Goal: Information Seeking & Learning: Learn about a topic

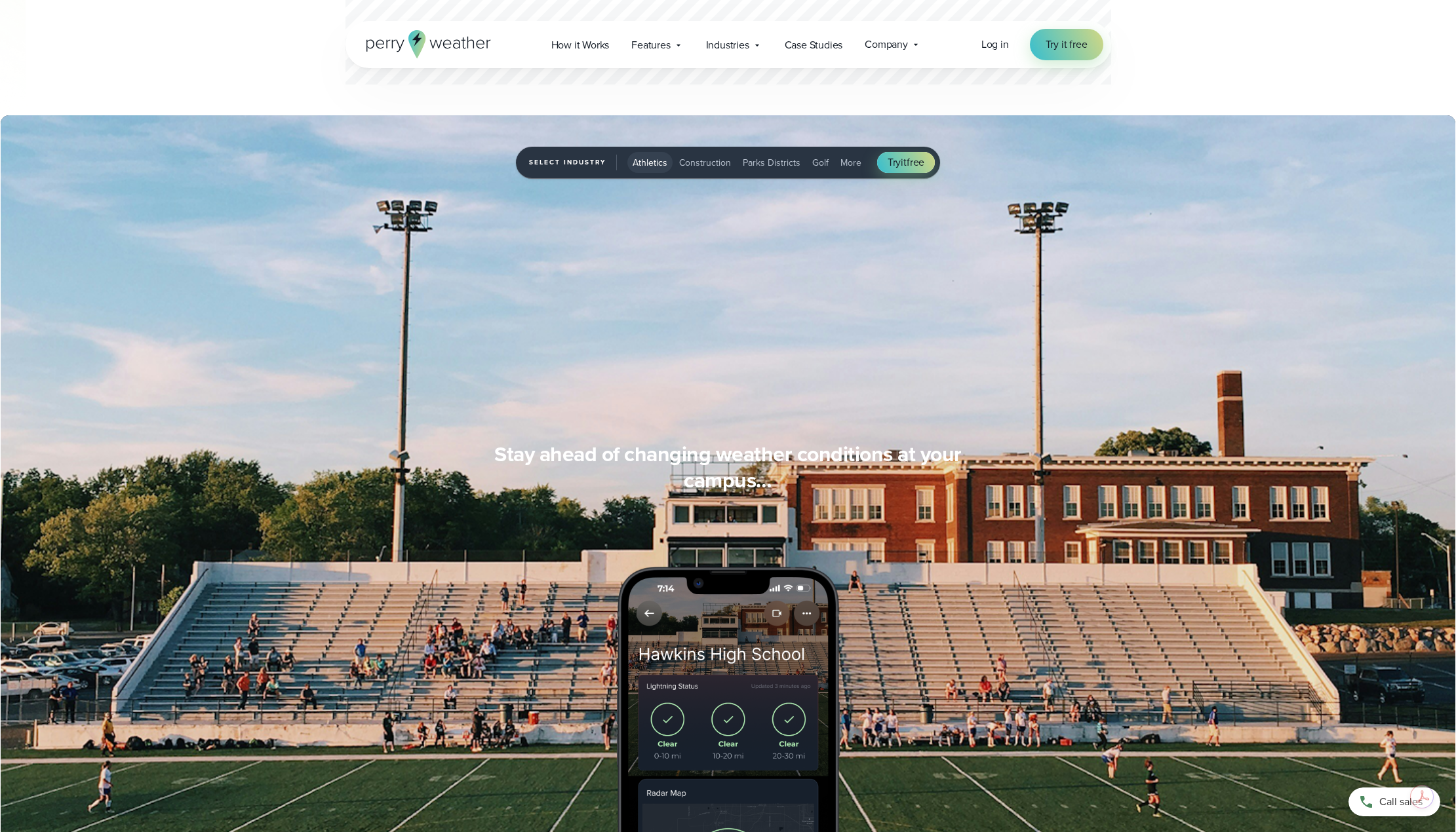
scroll to position [982, 0]
click at [705, 155] on span "Construction" at bounding box center [704, 162] width 52 height 14
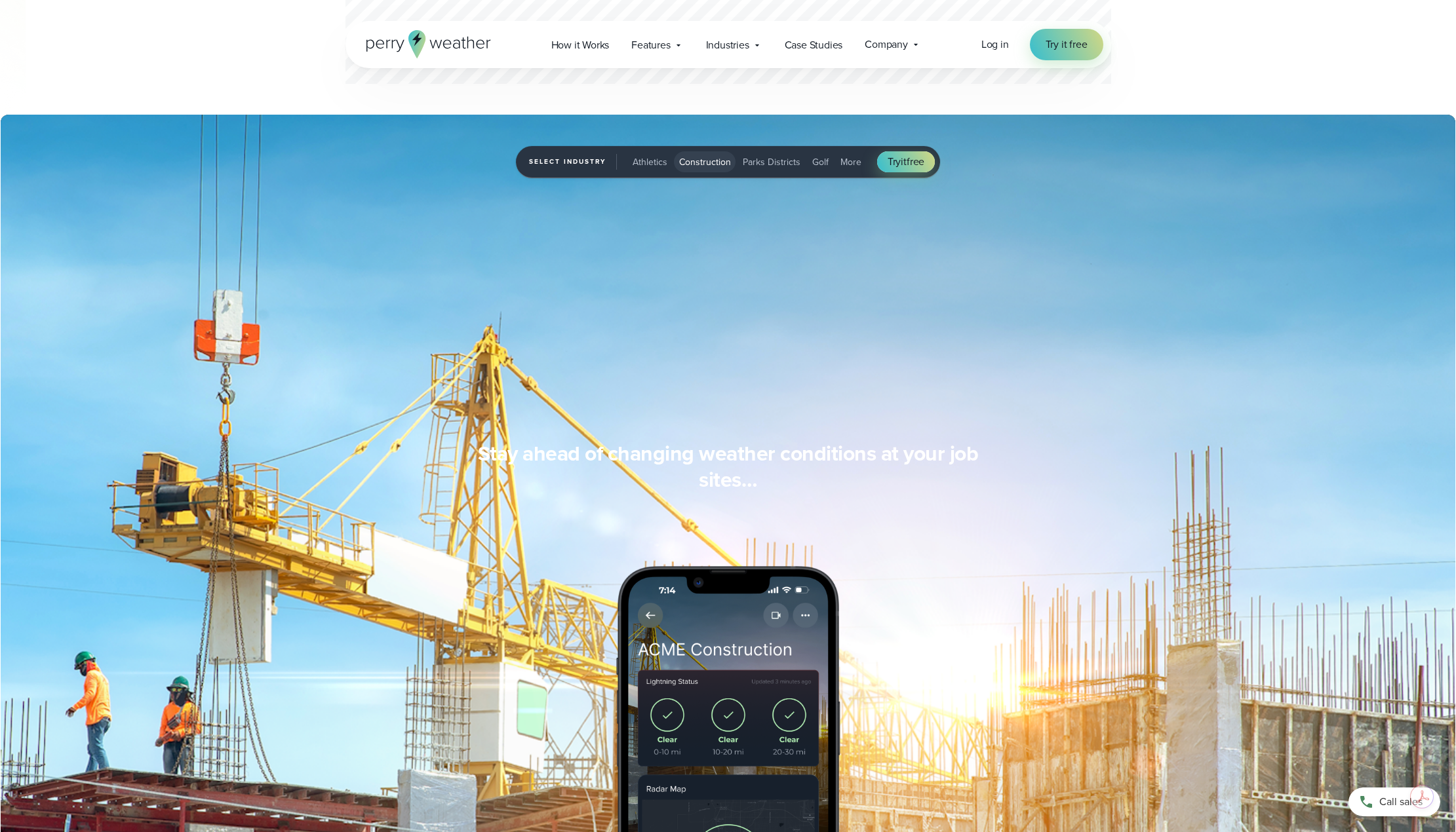
click at [846, 164] on span "More" at bounding box center [850, 162] width 21 height 14
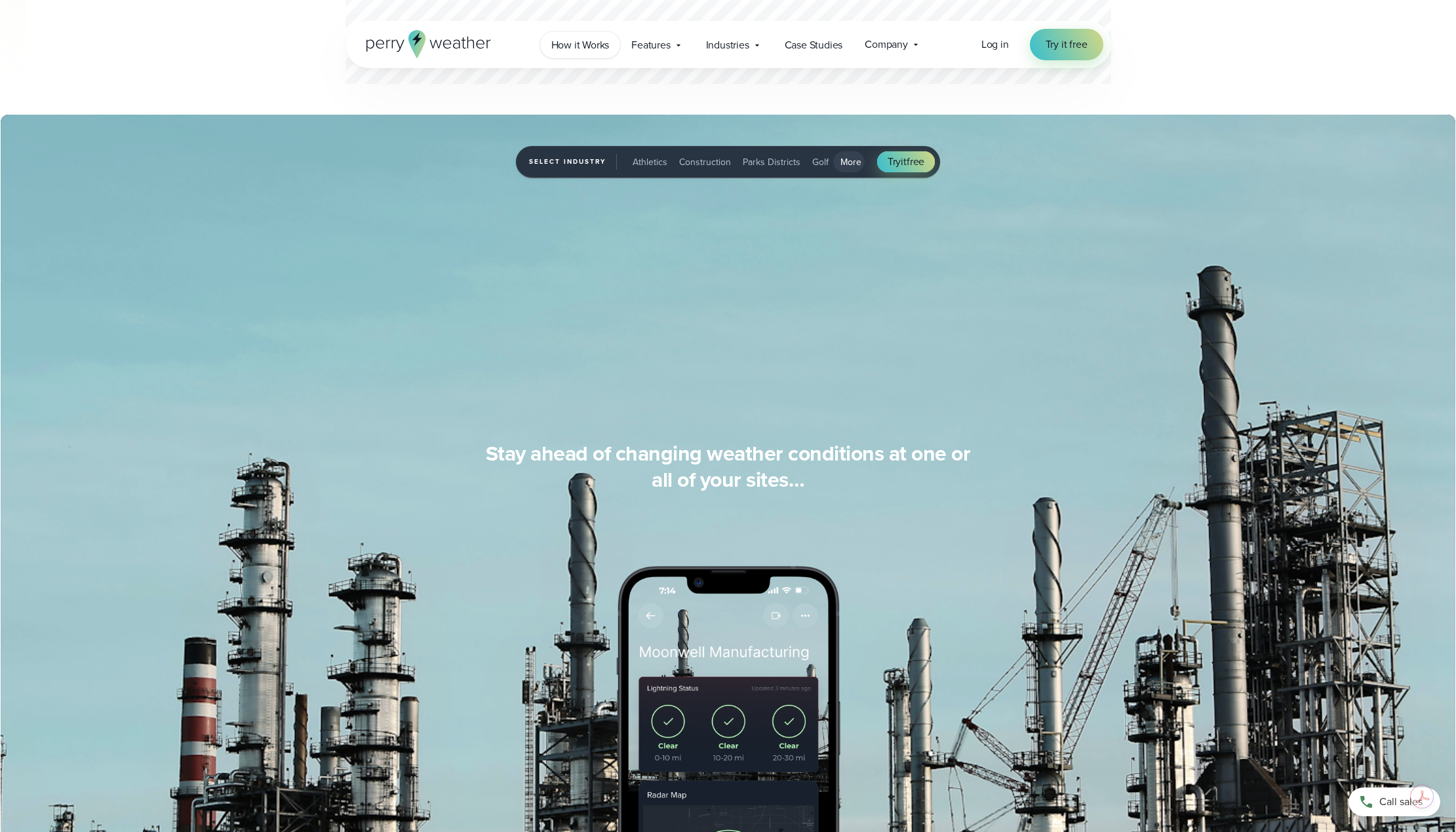
click at [595, 48] on span "How it Works" at bounding box center [580, 45] width 58 height 16
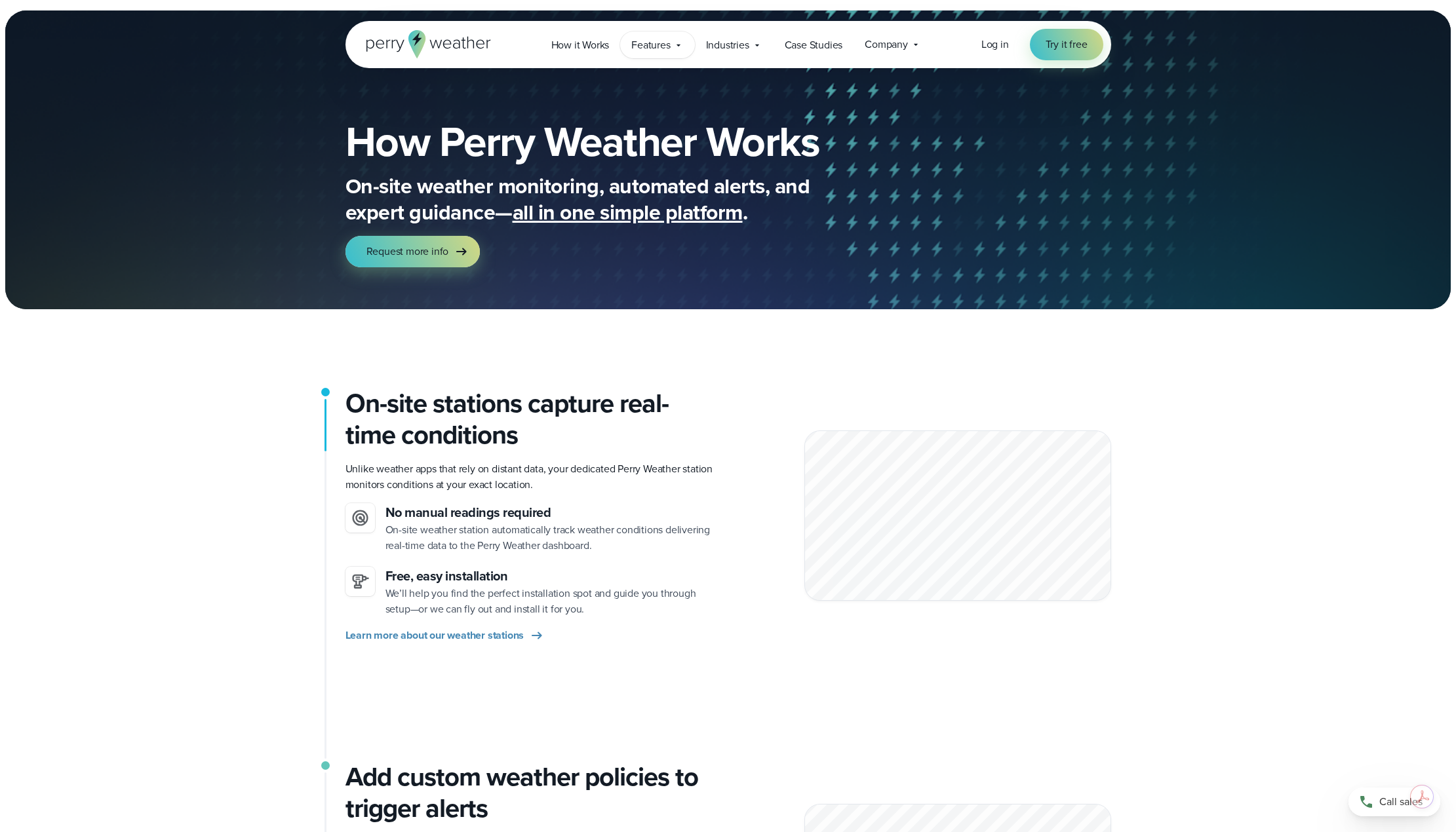
click at [682, 49] on icon at bounding box center [678, 45] width 10 height 10
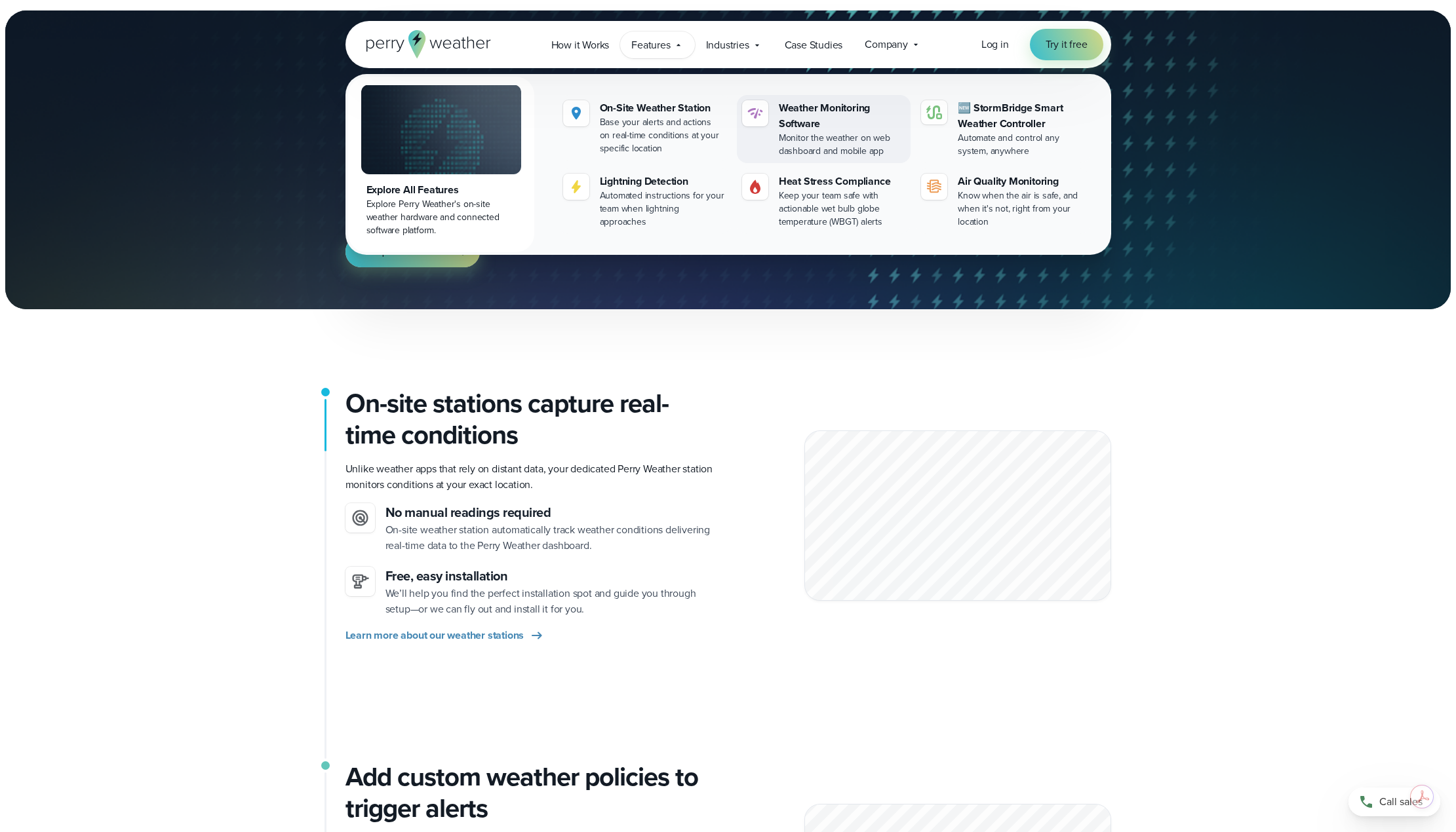
click at [817, 126] on div "Weather Monitoring Software" at bounding box center [842, 116] width 126 height 31
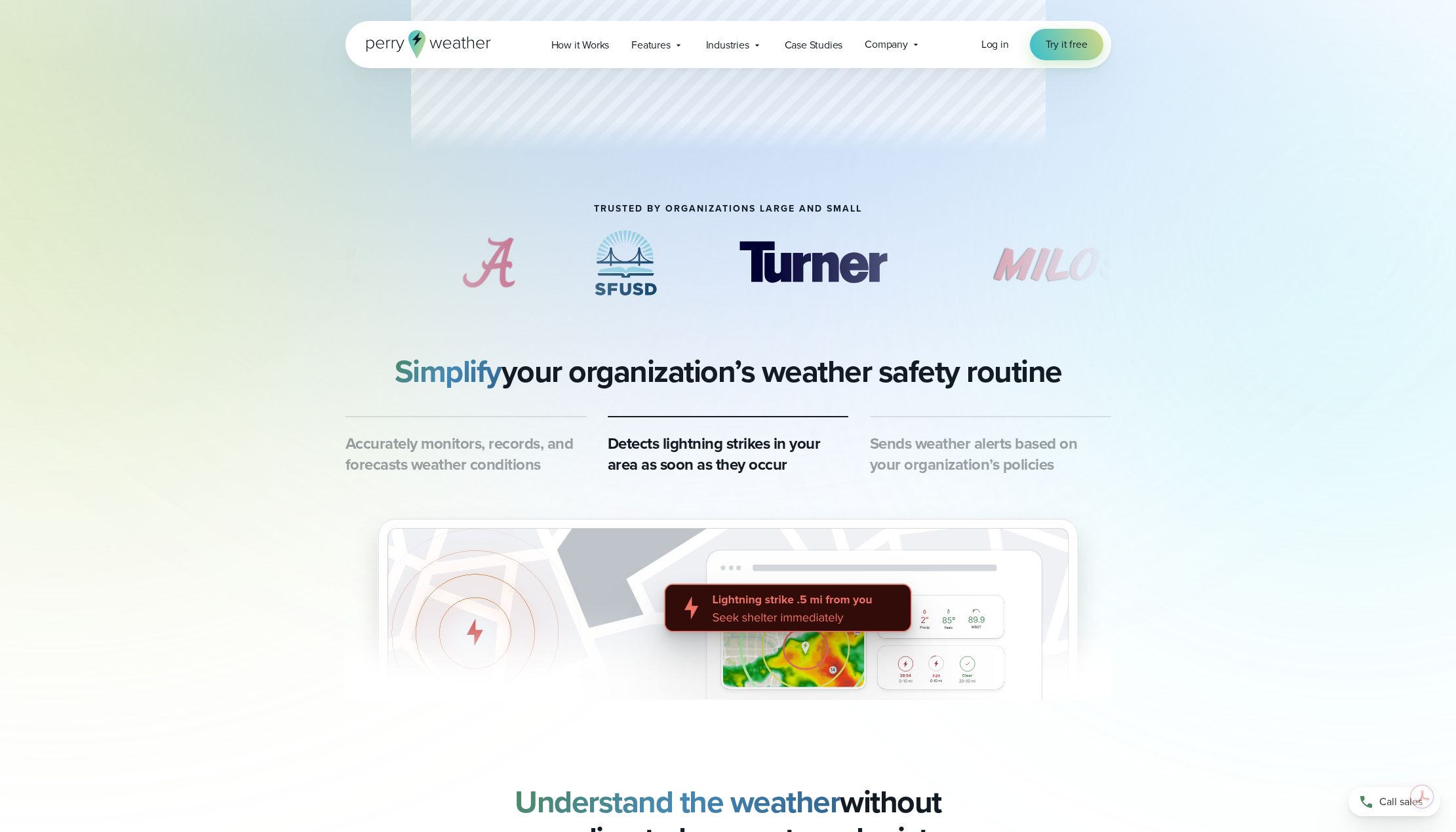
scroll to position [393, 0]
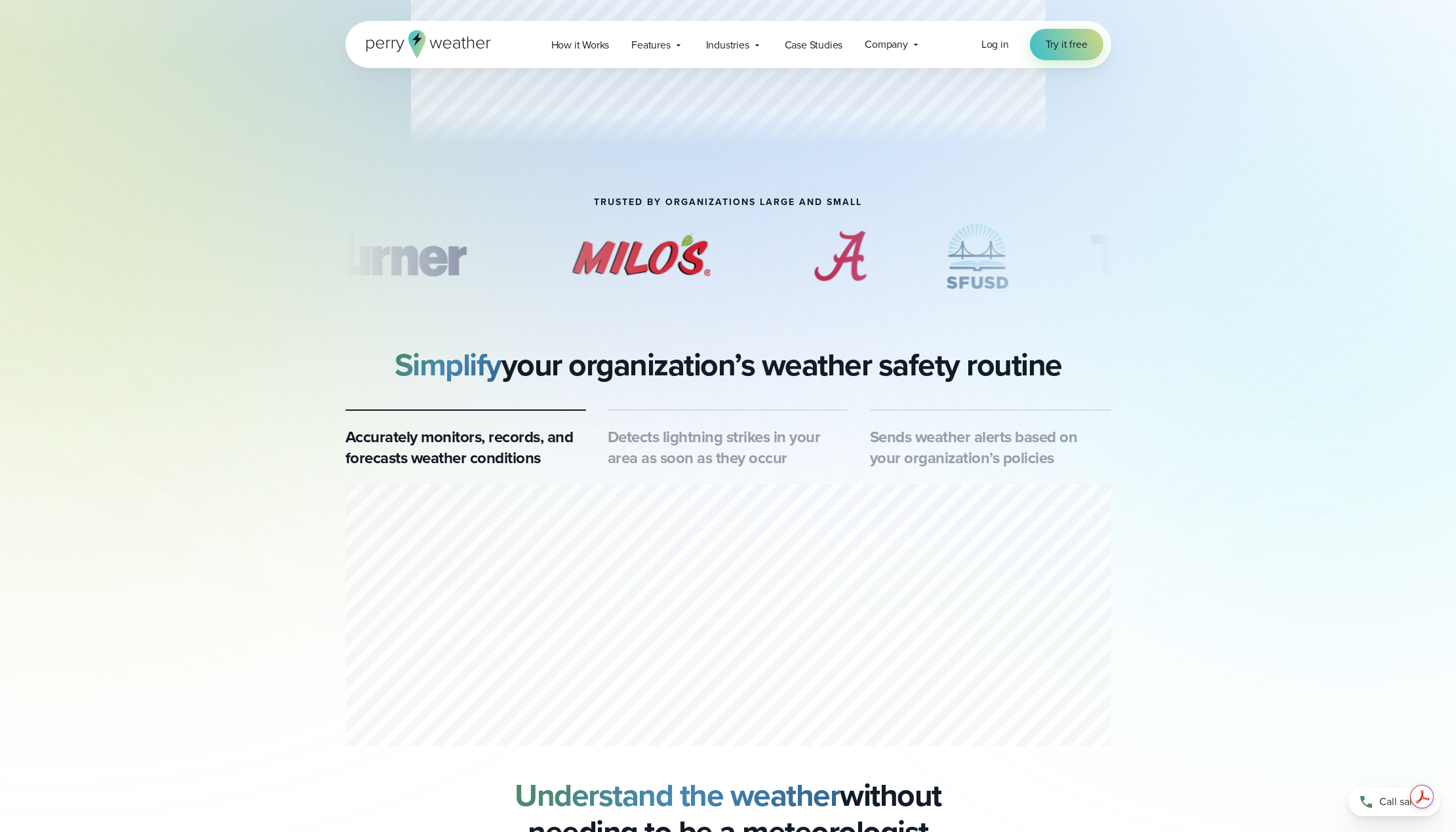
click at [1064, 777] on h2 "Understand the weather without needing to be a meteorologist" at bounding box center [728, 813] width 766 height 73
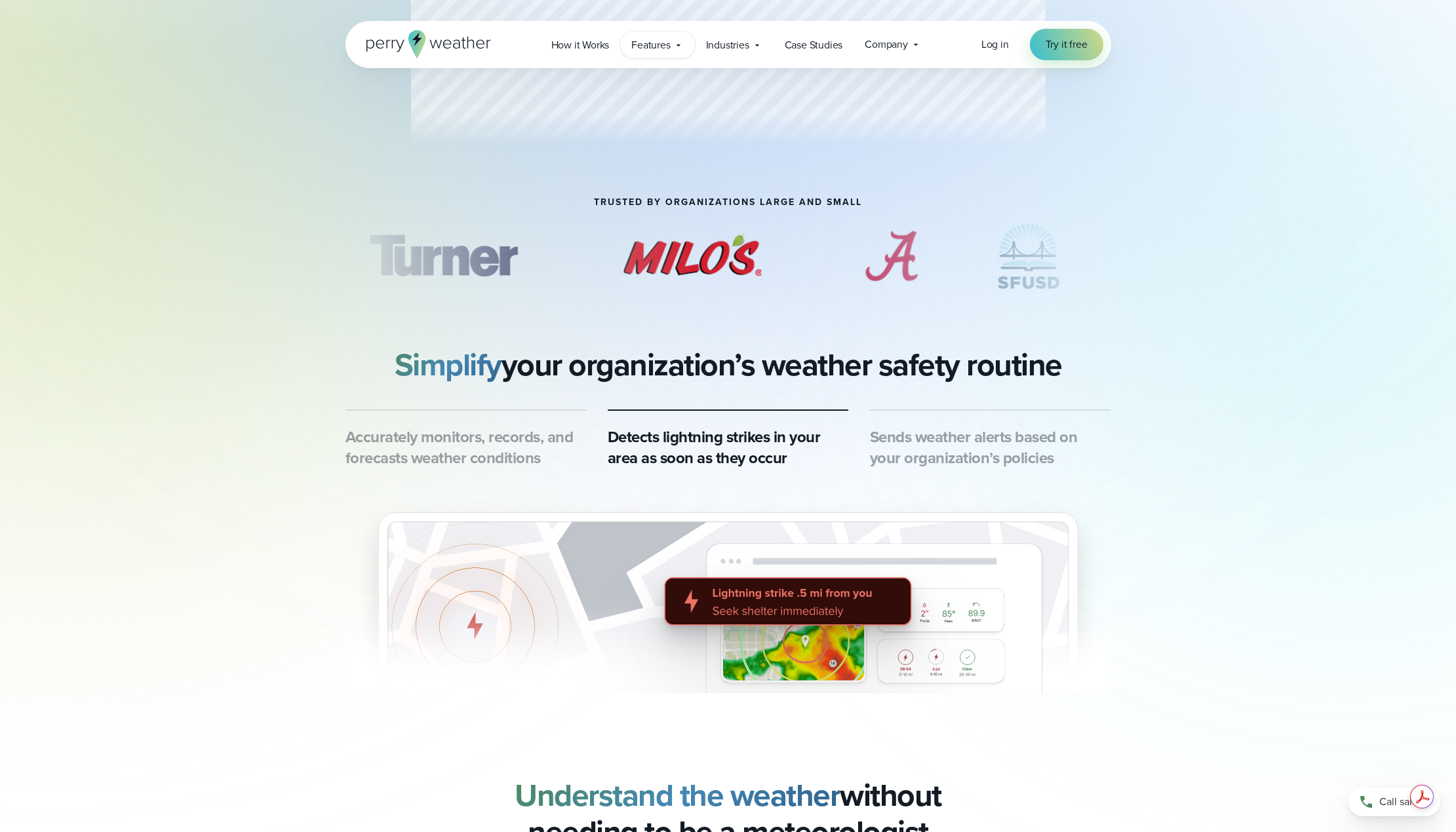
click at [643, 44] on span "Features" at bounding box center [650, 45] width 39 height 16
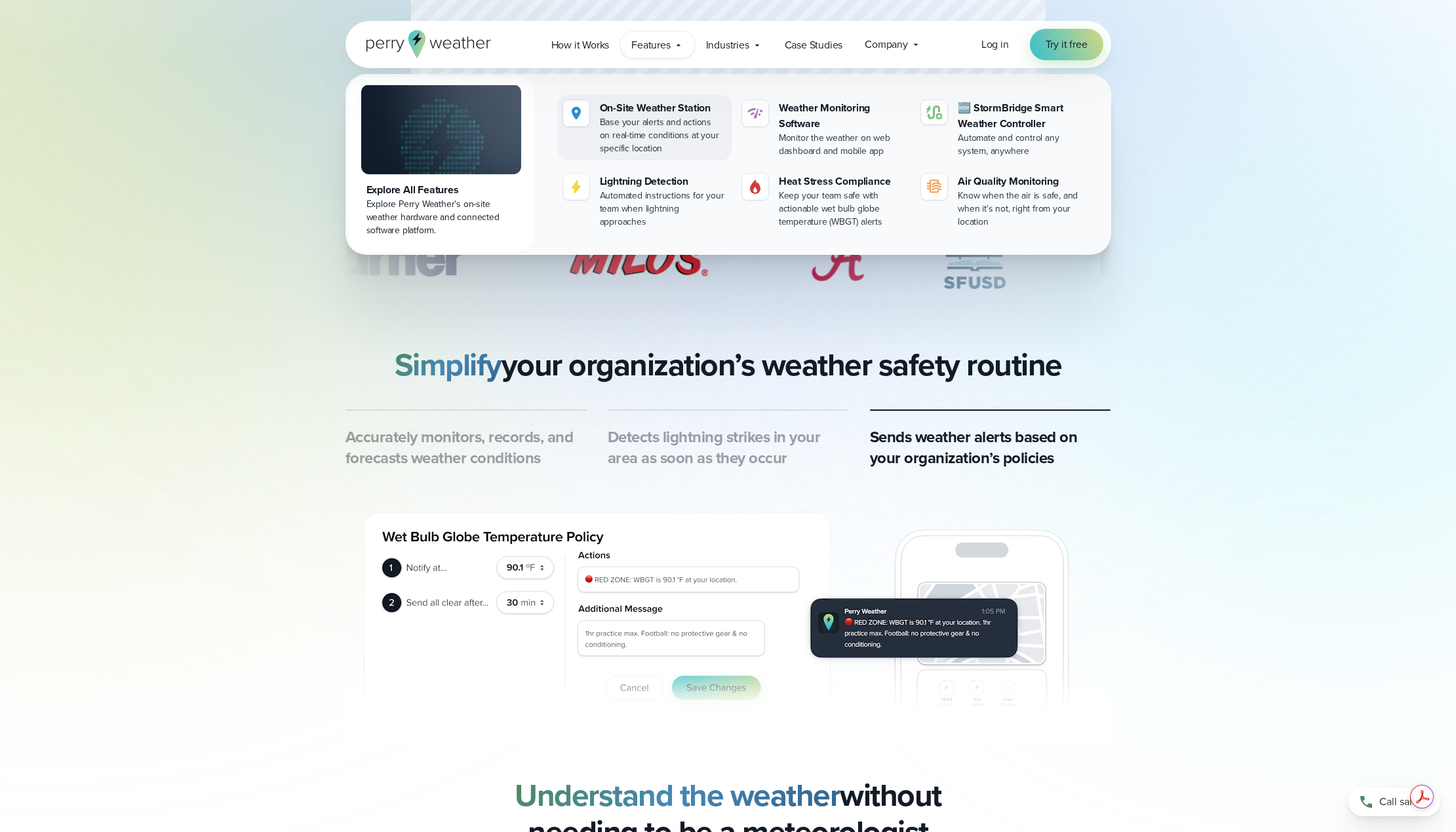
click at [635, 111] on div "On-Site Weather Station" at bounding box center [663, 108] width 126 height 16
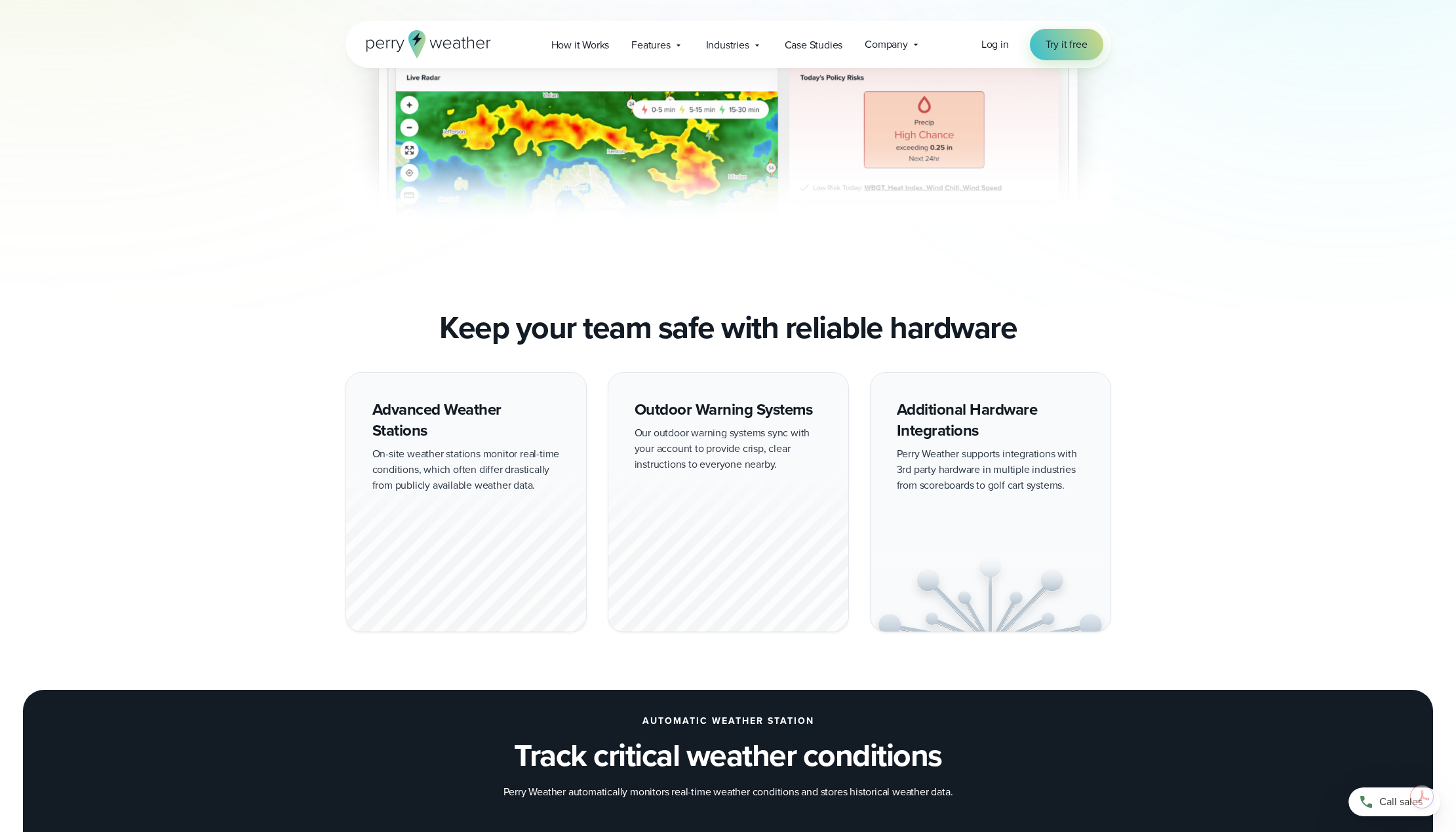
scroll to position [918, 0]
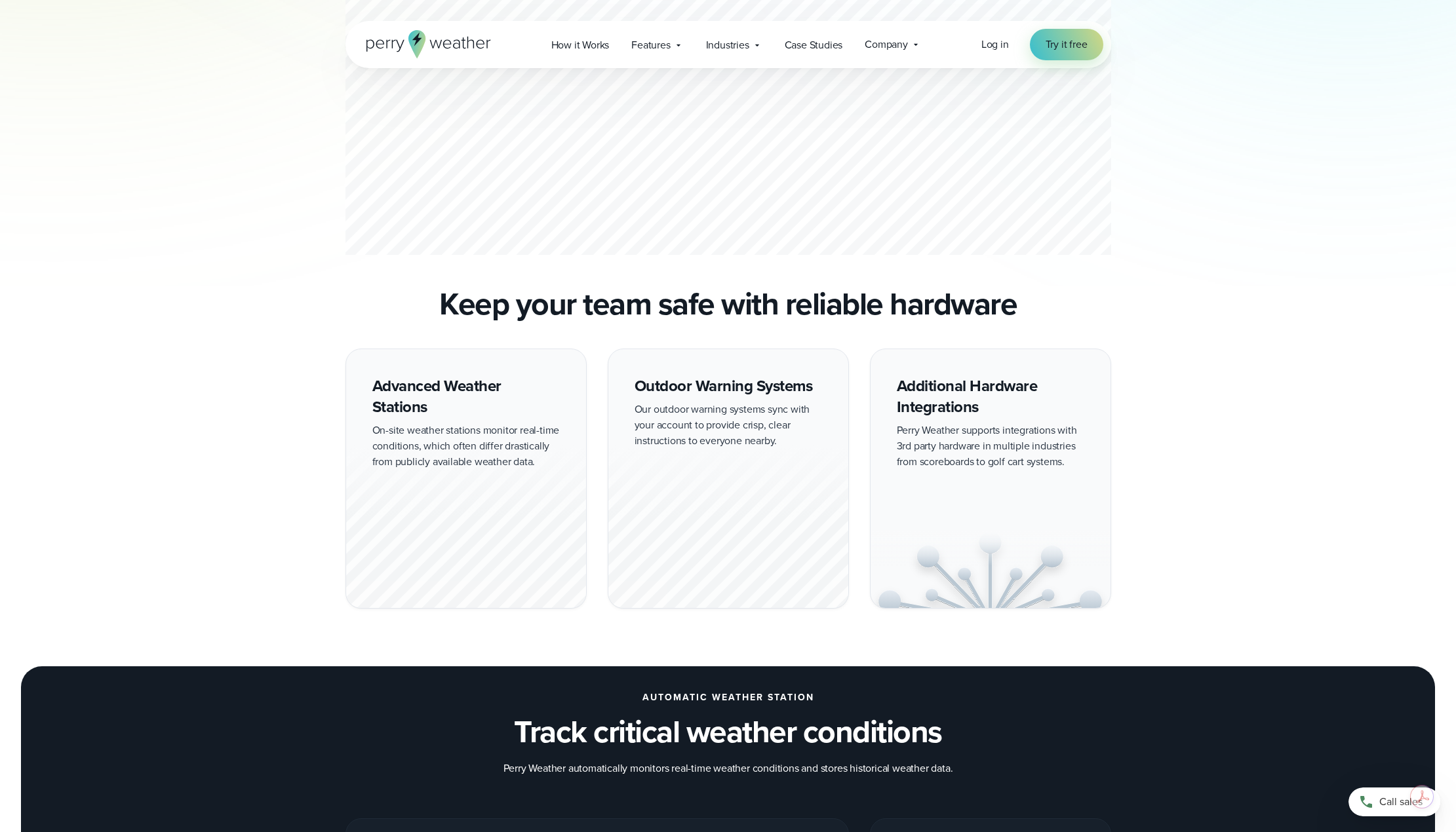
click at [928, 399] on div "Additional Hardware Integrations Perry Weather supports integrations with 3rd p…" at bounding box center [990, 479] width 241 height 260
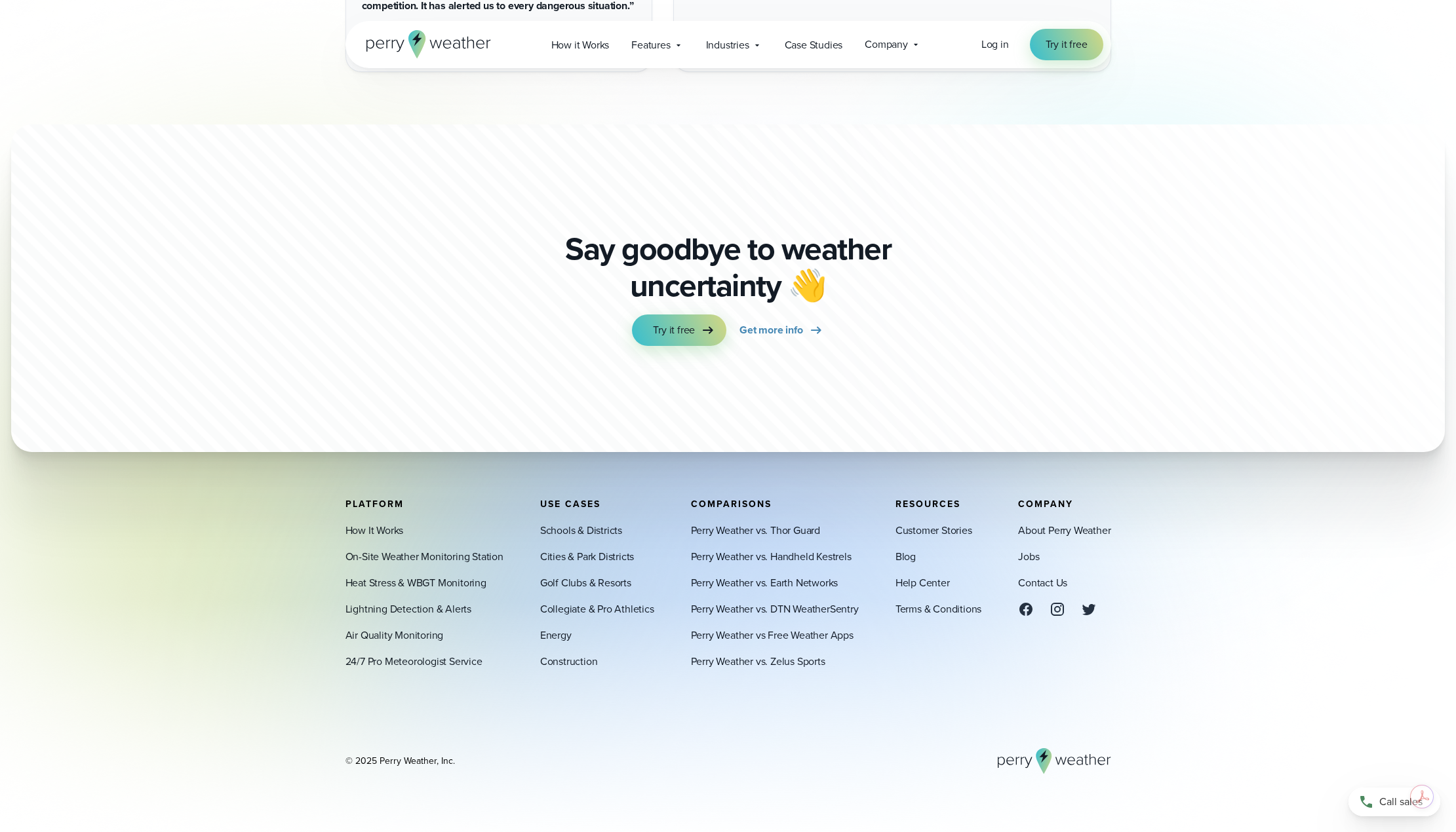
scroll to position [3793, 0]
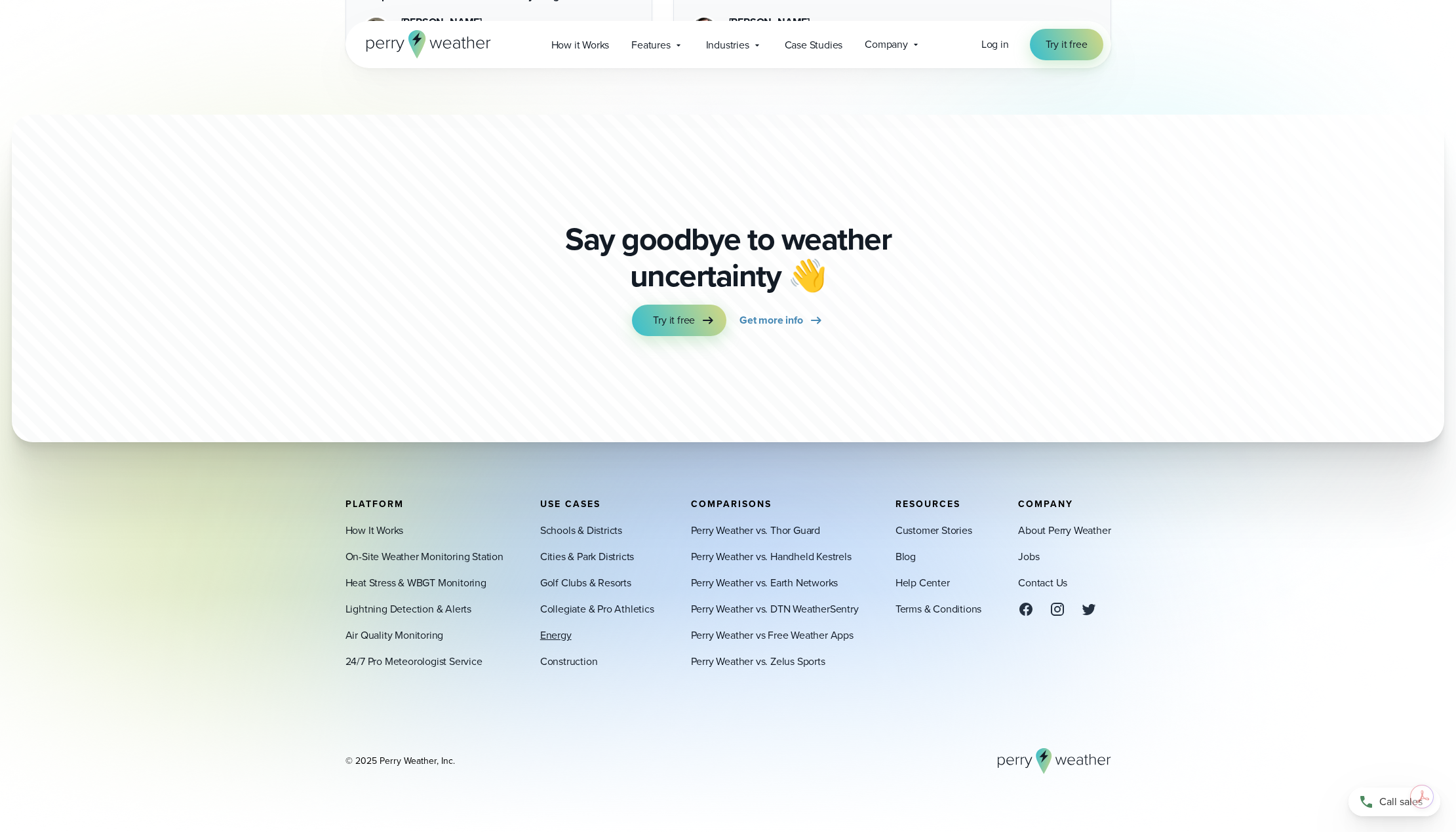
click at [553, 637] on link "Energy" at bounding box center [555, 636] width 31 height 16
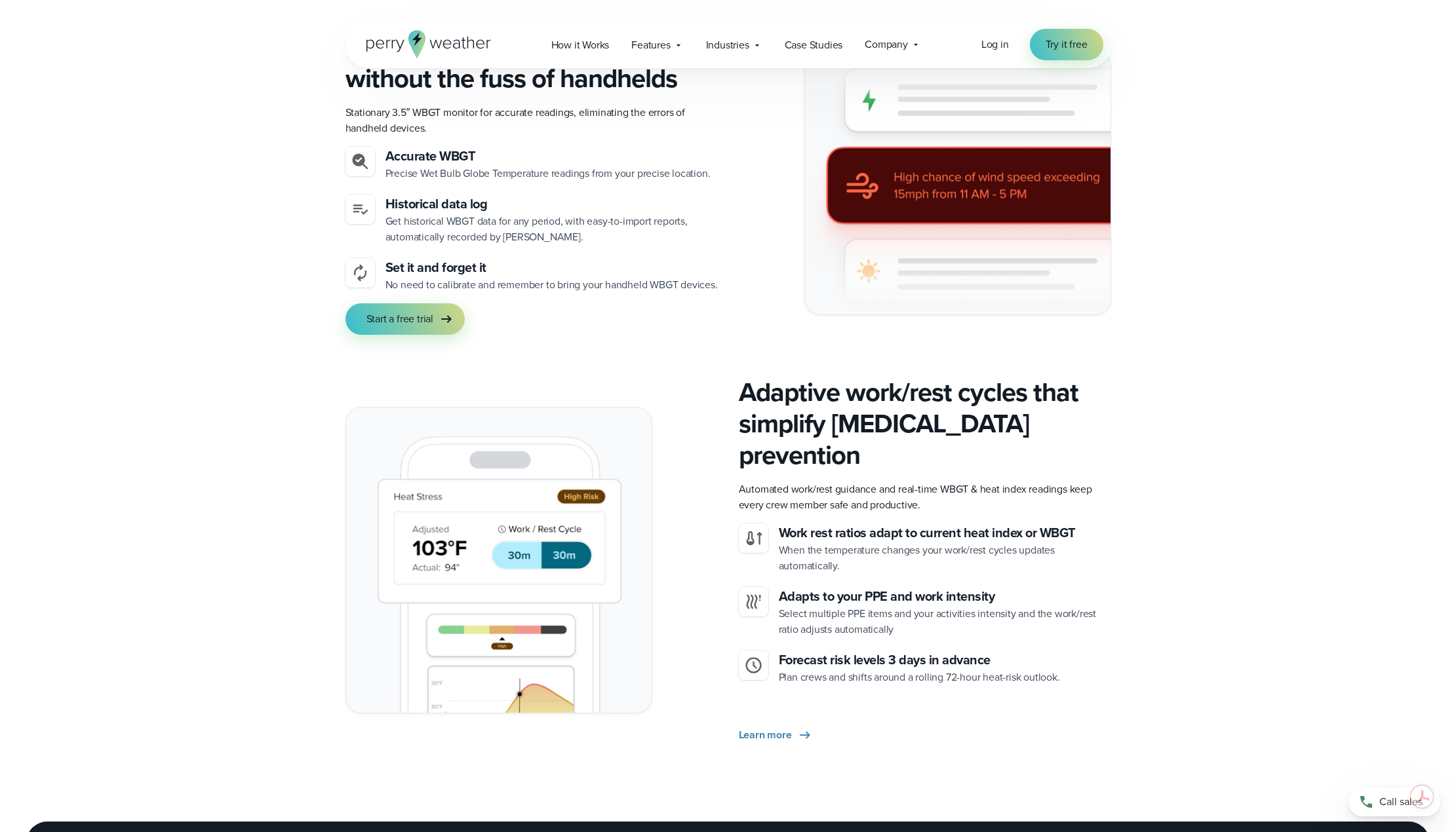
scroll to position [1703, 0]
